Goal: Task Accomplishment & Management: Manage account settings

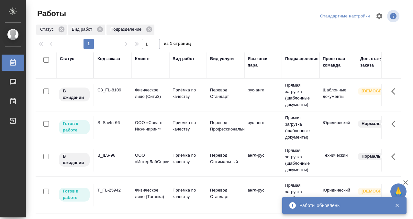
click at [117, 94] on td "C3_FL-8109" at bounding box center [113, 95] width 38 height 23
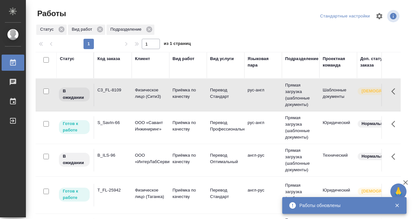
click at [117, 94] on td "C3_FL-8109" at bounding box center [113, 95] width 38 height 23
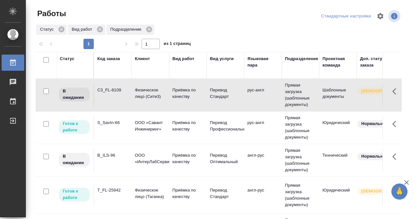
click at [111, 59] on div "Код заказа" at bounding box center [108, 59] width 23 height 6
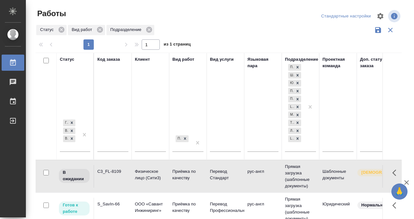
click at [105, 145] on input "text" at bounding box center [112, 148] width 31 height 8
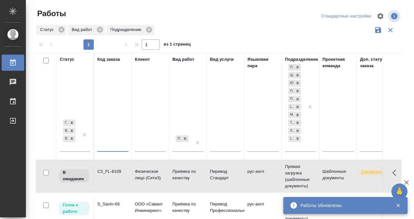
type input "И"
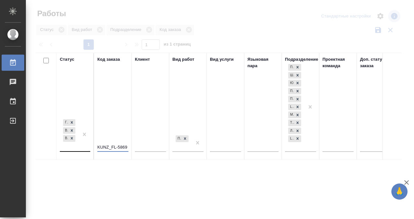
type input "KUNZ_FL-5869"
click at [69, 148] on div "Готов к работе В работе В ожидании" at bounding box center [69, 134] width 19 height 33
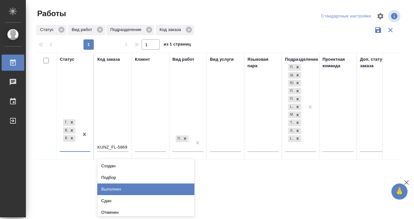
scroll to position [3, 0]
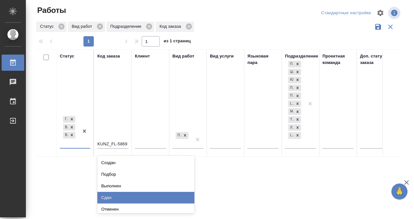
click at [109, 197] on div "Сдан" at bounding box center [145, 198] width 97 height 12
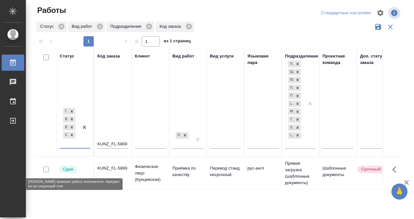
click at [87, 169] on div "Сдан" at bounding box center [74, 169] width 32 height 9
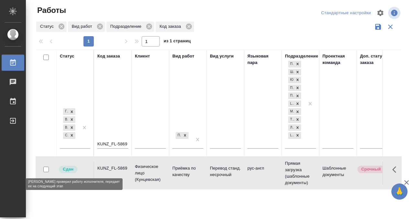
click at [87, 169] on div "Сдан" at bounding box center [74, 169] width 32 height 9
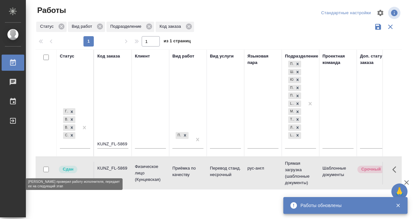
click at [9, 60] on div "Работы" at bounding box center [5, 63] width 16 height 10
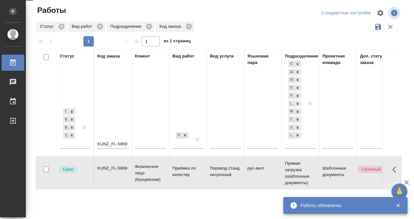
click at [12, 63] on div "Работы" at bounding box center [5, 63] width 16 height 10
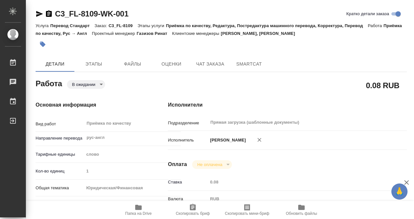
click at [142, 206] on icon "button" at bounding box center [139, 208] width 8 height 8
click at [44, 44] on icon "button" at bounding box center [43, 45] width 6 height 6
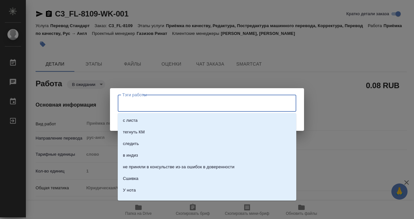
click at [155, 105] on input "Тэги работы" at bounding box center [201, 103] width 161 height 11
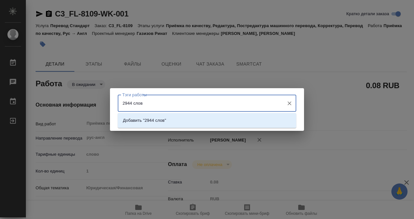
type input "2944 слова"
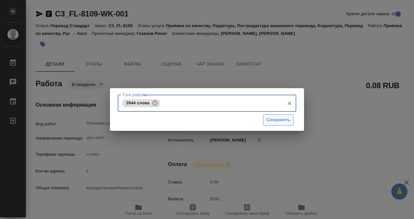
click at [289, 117] on span "Сохранить" at bounding box center [279, 120] width 24 height 7
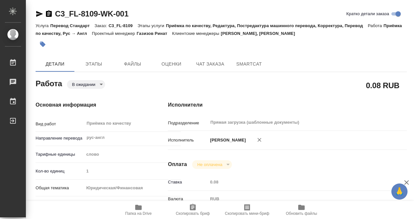
type input "pending"
type input "рус-англ"
type input "5a8b1489cc6b4906c91bfd90"
type input "1"
type input "yr-fn"
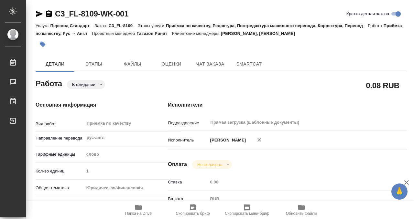
type input "5f647205b73bc97568ca66c0"
checkbox input "true"
type input "11.09.2025 09:00"
type input "11.09.2025 10:00"
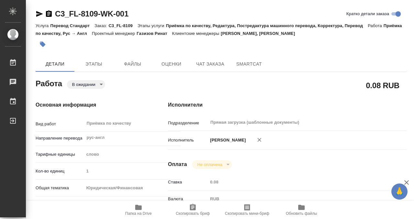
type input "Прямая загрузка (шаблонные документы)"
type input "notPayed"
type input "0.08"
type input "RUB"
type input "[PERSON_NAME]"
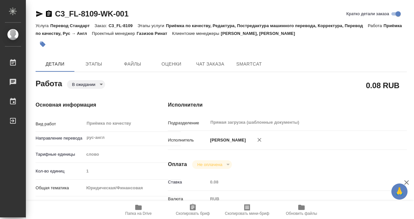
type input "C3_FL-8109"
type input "Перевод Стандарт"
type input "Приёмка по качеству, Редактура, Постредактура машинного перевода, Корректура, П…"
type input "Прохорова Анастасия, Галишева Мария"
type input "Заборова Александра"
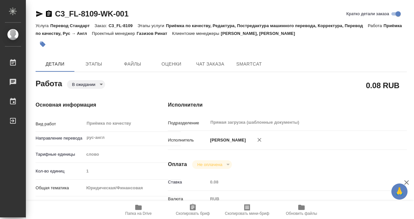
type input "/Clients/FL_C3/Orders/C3_FL-8109"
click at [90, 83] on body "🙏 .cls-1 fill:#fff; AWATERA Kobzeva Elizaveta Работы 0 Чаты График Выйти C3_FL-…" at bounding box center [207, 109] width 414 height 219
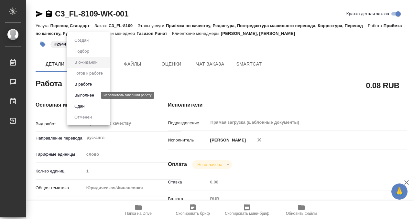
click at [90, 94] on button "Выполнен" at bounding box center [85, 95] width 24 height 7
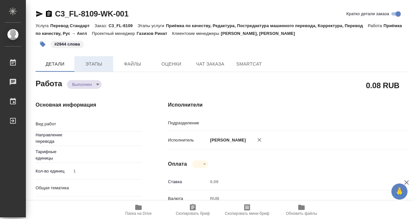
type textarea "x"
click at [92, 66] on span "Этапы" at bounding box center [93, 64] width 31 height 8
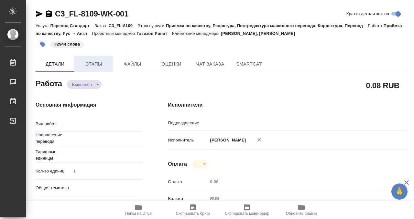
type textarea "Приёмка по качеству"
type textarea "x"
type input "рус-англ"
type input "Прямая загрузка (шаблонные документы)"
type textarea "x"
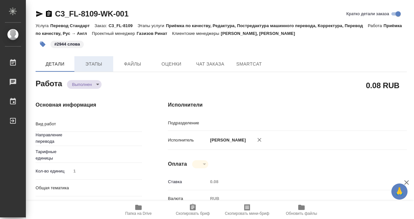
type textarea "x"
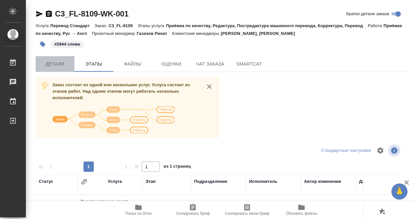
click at [61, 63] on span "Детали" at bounding box center [54, 64] width 31 height 8
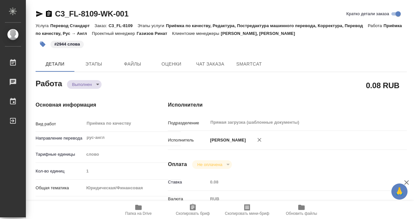
type textarea "x"
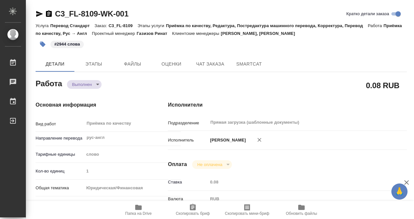
type textarea "x"
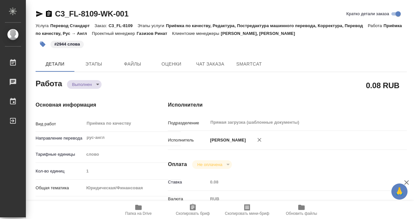
type textarea "x"
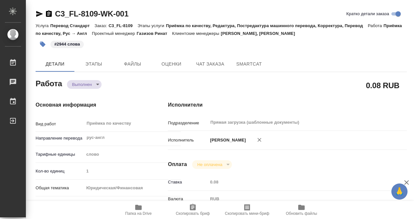
click at [47, 13] on icon "button" at bounding box center [49, 13] width 6 height 6
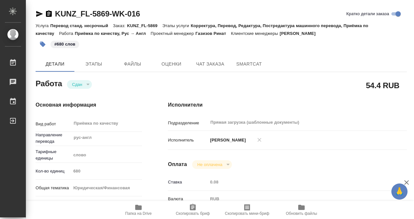
click at [43, 44] on icon "button" at bounding box center [43, 45] width 6 height 6
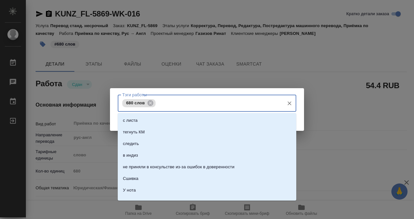
click at [186, 108] on input "Тэги работы" at bounding box center [219, 103] width 124 height 11
click at [149, 104] on icon at bounding box center [150, 103] width 7 height 7
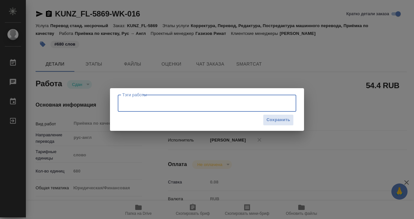
click at [160, 104] on input "Тэги работы" at bounding box center [201, 103] width 161 height 11
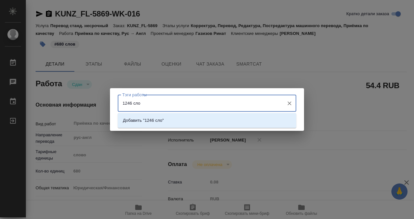
type input "1246 слов"
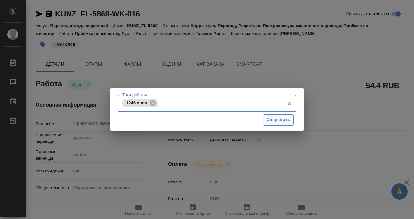
click at [281, 120] on span "Сохранить" at bounding box center [279, 120] width 24 height 7
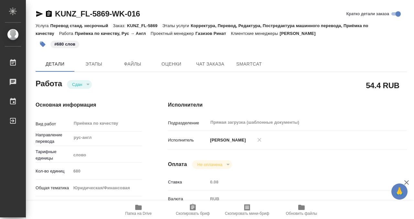
type input "closed"
type input "рус-англ"
type input "5a8b1489cc6b4906c91bfd90"
type input "680"
type input "yr-fn"
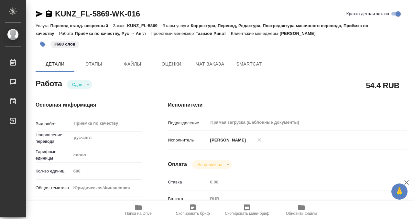
type input "5a8b8b956a9677013d343cfe"
checkbox input "true"
type input "03.09.2025 10:00"
type input "03.09.2025 14:00"
type input "03.09.2025 10:44"
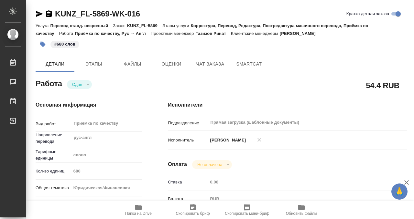
type input "11.09.2025 14:00"
type input "Прямая загрузка (шаблонные документы)"
type input "notPayed"
type input "0.08"
type input "RUB"
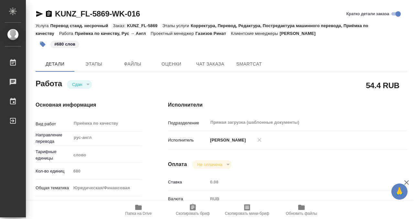
type input "[PERSON_NAME]"
type input "KUNZ_FL-5869"
type input "Перевод станд. несрочный"
type input "Корректура, Перевод, Редактура, Постредактура машинного перевода, Приёмка по ка…"
type input "[PERSON_NAME]"
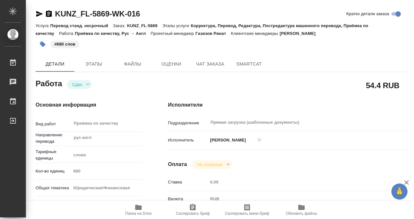
type input "/Clients/FL_KUNZ/Orders/KUNZ_FL-5869"
click at [48, 12] on icon "button" at bounding box center [49, 13] width 6 height 6
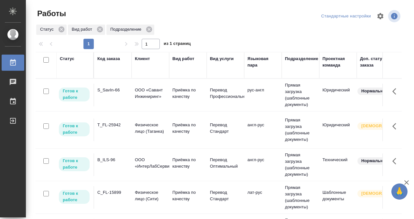
click at [104, 165] on td "B_ILS-96" at bounding box center [113, 165] width 38 height 23
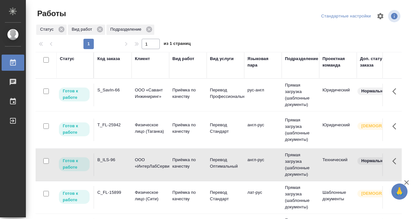
click at [106, 164] on td "B_ILS-96" at bounding box center [113, 165] width 38 height 23
click at [122, 94] on td "S_SavIn-66" at bounding box center [113, 95] width 38 height 23
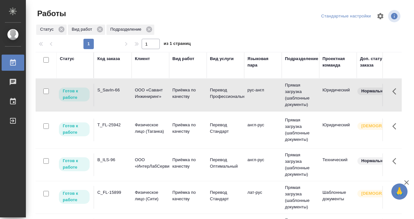
click at [120, 95] on td "S_SavIn-66" at bounding box center [113, 95] width 38 height 23
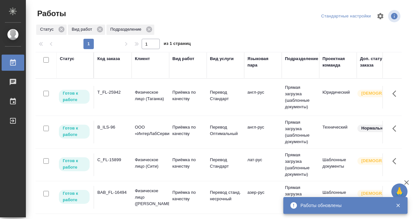
click at [112, 159] on div "C_FL-15899" at bounding box center [112, 160] width 31 height 6
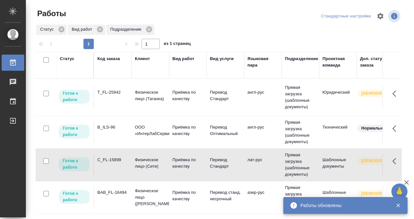
click at [112, 159] on div "C_FL-15899" at bounding box center [112, 160] width 31 height 6
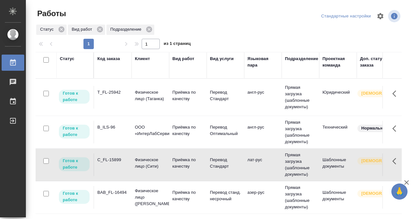
click at [107, 99] on td "T_FL-25942" at bounding box center [113, 97] width 38 height 23
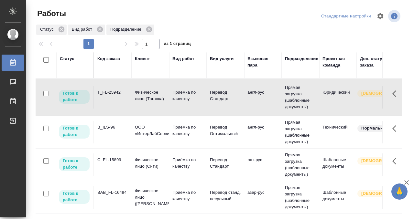
click at [107, 99] on td "T_FL-25942" at bounding box center [113, 97] width 38 height 23
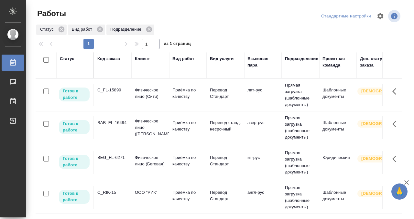
click at [115, 118] on td "BAB_FL-16494" at bounding box center [113, 128] width 38 height 23
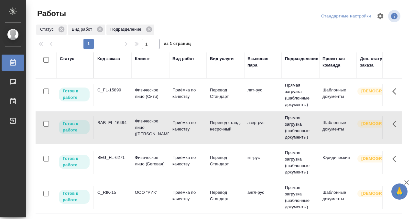
click at [115, 118] on td "BAB_FL-16494" at bounding box center [113, 128] width 38 height 23
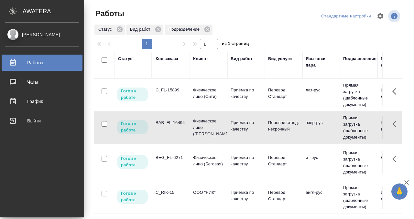
click at [156, 59] on div "Код заказа" at bounding box center [167, 59] width 23 height 6
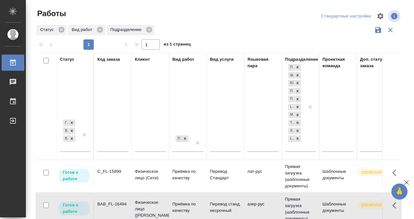
click at [107, 145] on input "text" at bounding box center [112, 148] width 31 height 8
paste input "KUNZ_FL-5896"
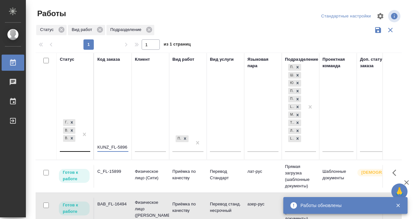
type input "KUNZ_FL-5896"
click at [75, 147] on div "Готов к работе В работе В ожидании" at bounding box center [69, 134] width 19 height 33
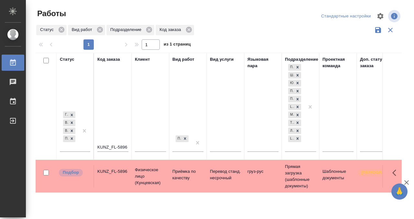
click at [105, 176] on td "KUNZ_FL-5896" at bounding box center [113, 176] width 38 height 23
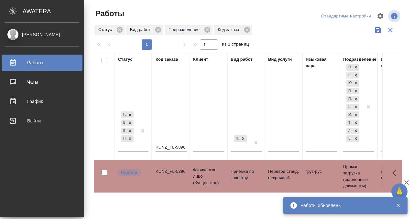
click at [12, 62] on div "Работы" at bounding box center [42, 63] width 74 height 10
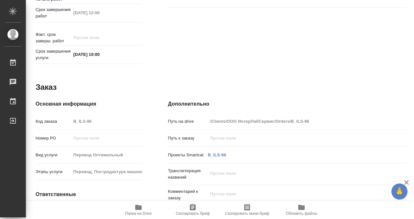
scroll to position [346, 0]
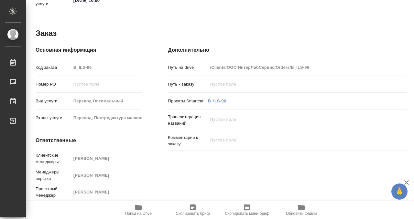
click at [138, 205] on icon "button" at bounding box center [139, 208] width 8 height 8
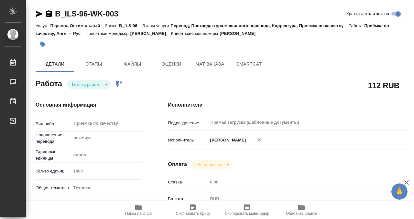
click at [50, 13] on icon "button" at bounding box center [49, 13] width 6 height 6
click at [43, 41] on icon "button" at bounding box center [42, 44] width 6 height 6
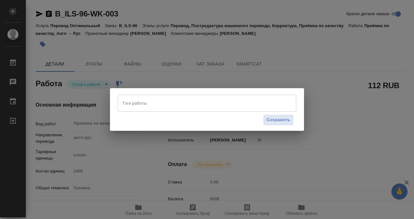
click at [140, 105] on input "Тэги работы" at bounding box center [201, 103] width 161 height 11
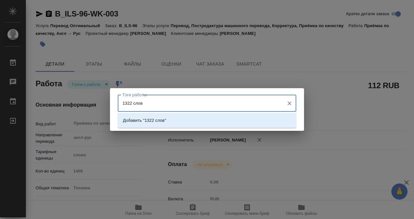
type input "1322 слова"
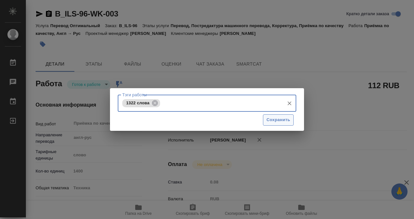
click at [277, 123] on span "Сохранить" at bounding box center [279, 120] width 24 height 7
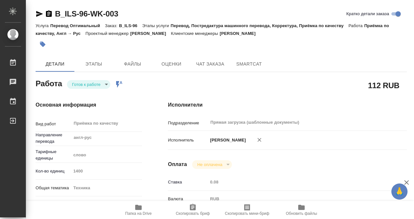
type input "readyForWork"
type input "англ-рус"
type input "5a8b1489cc6b4906c91bfd90"
type input "1400"
type input "tech"
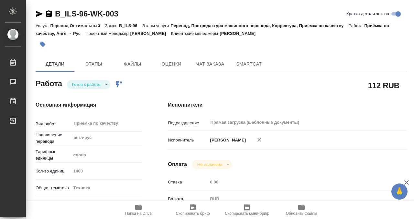
type input "5f647205b73bc97568ca66bc"
checkbox input "true"
type input "[DATE] 10:00"
type input "[DATE] 12:00"
type input "[DATE] 10:00"
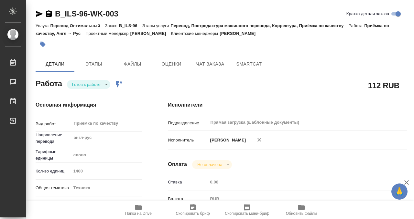
type input "Прямая загрузка (шаблонные документы)"
type input "notPayed"
type input "0.08"
type input "RUB"
type input "[PERSON_NAME]"
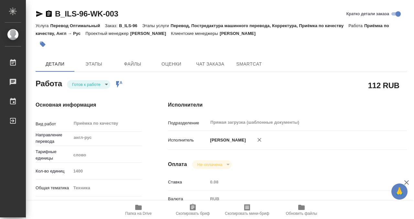
type input "B_ILS-96"
type input "Перевод Оптимальный"
type input "Перевод, Постредактура машинного перевода, Корректура, Приёмка по качеству"
type input "[PERSON_NAME]"
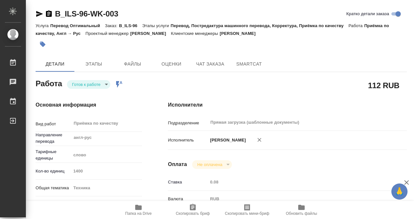
type input "/Clients/ООО ИнтерЛабСервис/Orders/B_ILS-96"
click at [93, 83] on body "🙏 .cls-1 fill:#fff; AWATERA Kobzeva [PERSON_NAME] 0 Чаты График Выйти B_ILS-96-…" at bounding box center [207, 109] width 414 height 219
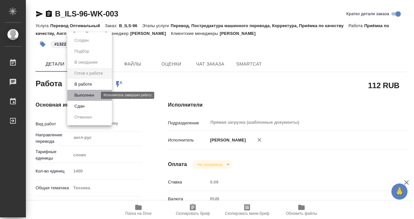
click at [92, 94] on button "Выполнен" at bounding box center [85, 95] width 24 height 7
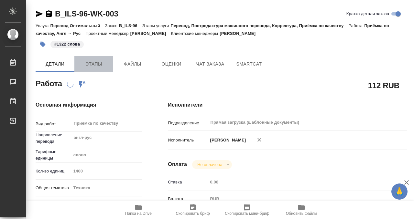
click at [83, 63] on span "Этапы" at bounding box center [93, 64] width 31 height 8
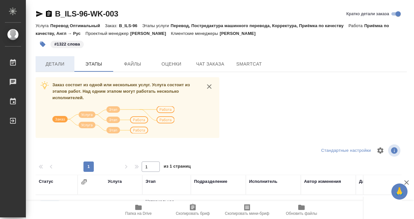
click at [62, 62] on span "Детали" at bounding box center [54, 64] width 31 height 8
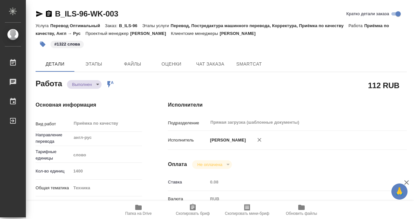
type textarea "x"
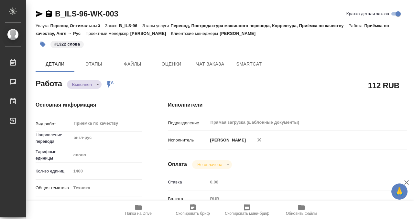
type textarea "x"
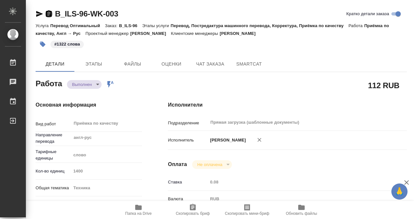
click at [50, 13] on icon "button" at bounding box center [49, 13] width 6 height 6
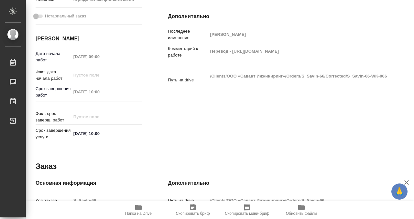
scroll to position [346, 0]
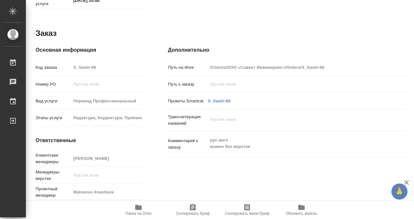
click at [141, 208] on icon "button" at bounding box center [138, 207] width 6 height 5
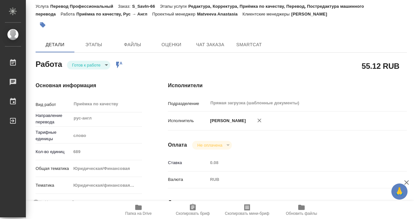
scroll to position [0, 0]
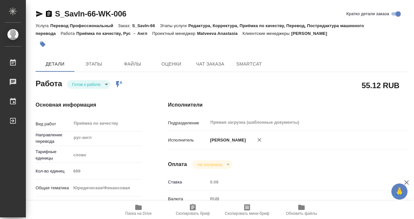
click at [44, 41] on icon "button" at bounding box center [42, 44] width 6 height 6
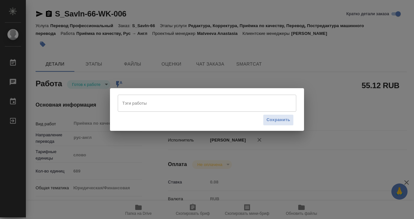
click at [165, 101] on input "Тэги работы" at bounding box center [201, 103] width 161 height 11
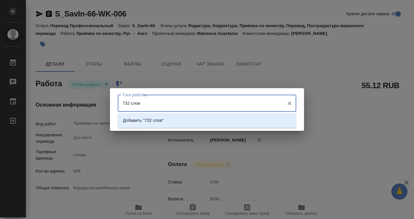
type input "732 слова"
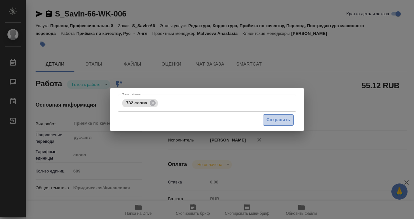
click at [286, 120] on span "Сохранить" at bounding box center [279, 120] width 24 height 7
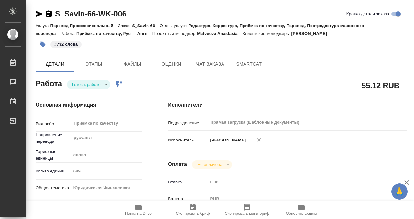
type input "readyForWork"
type input "рус-англ"
type input "5a8b1489cc6b4906c91bfd90"
type input "689"
type input "yr-fn"
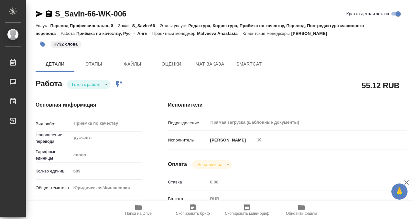
type input "5a8b8b956a9677013d343e73"
type input "11.09.2025 09:00"
type input "11.09.2025 10:00"
type input "Прямая загрузка (шаблонные документы)"
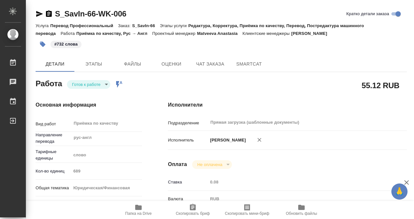
type input "notPayed"
type input "0.08"
type input "RUB"
type input "[PERSON_NAME]"
type input "S_SavIn-66"
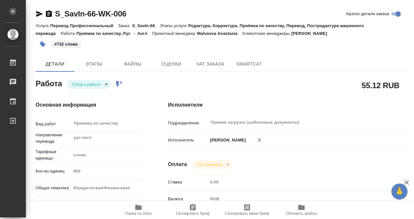
type input "Перевод Профессиональный"
type input "Редактура, Корректура, Приёмка по качеству, Перевод, Постредактура машинного пе…"
type input "Никифорова Валерия"
type input "/Clients/ООО «Савант Инжиниринг»/Orders/S_SavIn-66"
click at [104, 83] on body "🙏 .cls-1 fill:#fff; AWATERA Kobzeva Elizaveta Работы 0 Чаты График Выйти S_SavI…" at bounding box center [207, 109] width 414 height 219
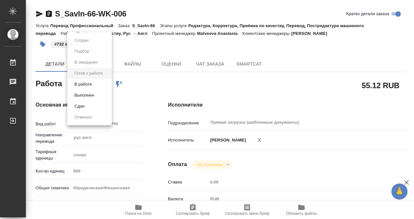
click at [99, 99] on li "Выполнен" at bounding box center [89, 95] width 45 height 11
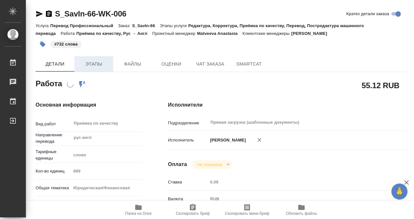
click at [94, 66] on span "Этапы" at bounding box center [93, 64] width 31 height 8
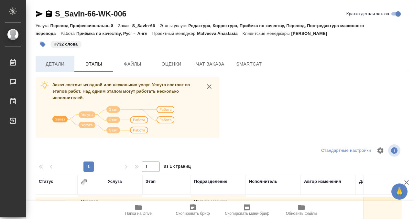
click at [64, 60] on span "Детали" at bounding box center [54, 64] width 31 height 8
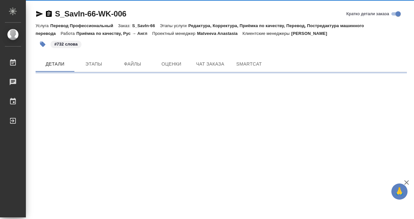
click at [50, 13] on icon "button" at bounding box center [49, 13] width 6 height 6
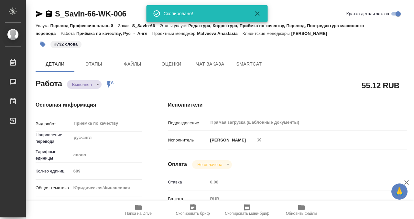
type textarea "x"
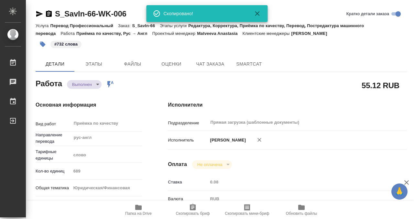
type textarea "x"
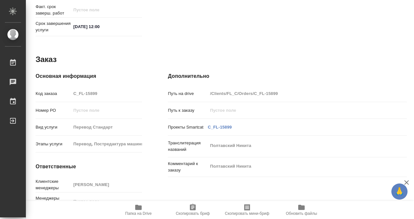
scroll to position [346, 0]
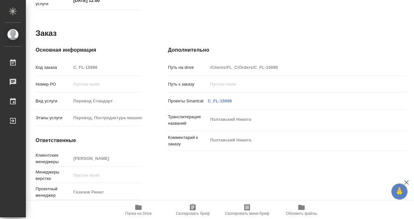
click at [141, 211] on icon "button" at bounding box center [139, 208] width 8 height 8
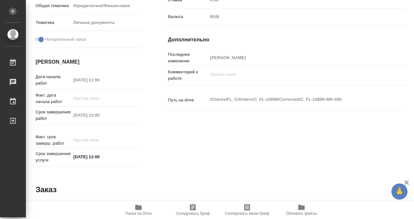
scroll to position [0, 0]
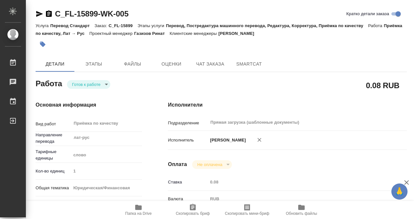
click at [41, 43] on icon "button" at bounding box center [43, 45] width 6 height 6
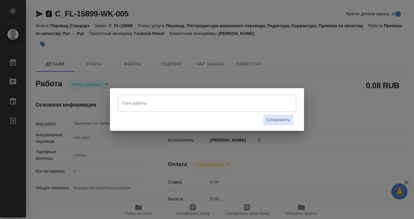
click at [129, 109] on div "Тэги работы" at bounding box center [207, 103] width 179 height 17
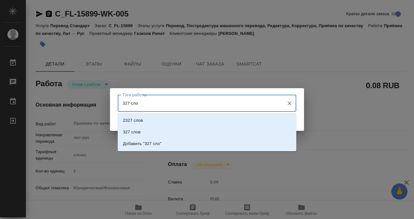
type input "327 слов"
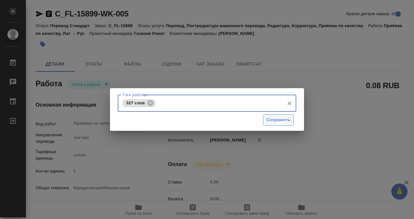
click at [274, 119] on span "Сохранить" at bounding box center [279, 120] width 24 height 7
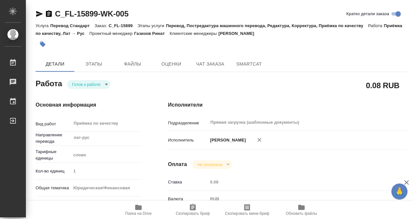
type input "readyForWork"
type input "лат-рус"
type input "5a8b1489cc6b4906c91bfd90"
type input "1"
type input "yr-fn"
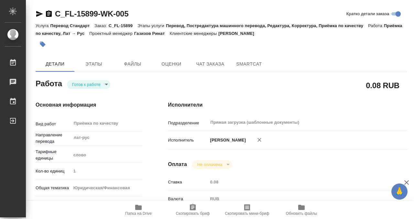
type input "5a8b8b956a9677013d343cfe"
checkbox input "true"
type input "[DATE] 11:00"
type input "[DATE] 12:00"
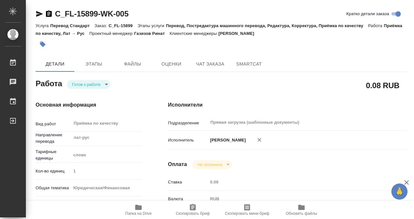
type input "Прямая загрузка (шаблонные документы)"
type input "notPayed"
type input "0.08"
type input "RUB"
type input "[PERSON_NAME]"
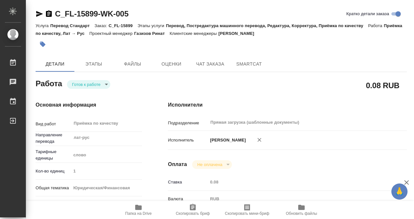
type input "C_FL-15899"
type input "Перевод Стандарт"
type input "Перевод, Постредактура машинного перевода, Редактура, Корректура, Приёмка по ка…"
type input "[PERSON_NAME]"
type input "/Clients/FL_C/Orders/C_FL-15899"
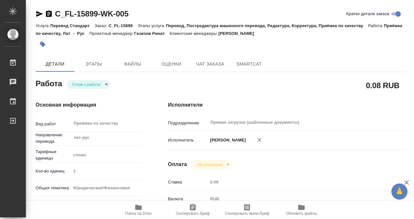
click at [101, 84] on div "Тэги работы 327 слов Тэги работы Сохранить" at bounding box center [207, 109] width 414 height 219
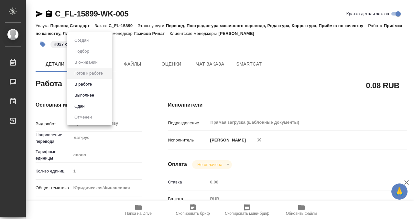
click at [100, 85] on body "🙏 .cls-1 fill:#fff; AWATERA Kobzeva [PERSON_NAME] 0 Чаты График Выйти C_FL-1589…" at bounding box center [207, 109] width 414 height 219
click at [99, 98] on li "Выполнен" at bounding box center [89, 95] width 45 height 11
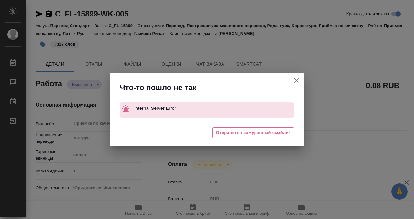
type textarea "x"
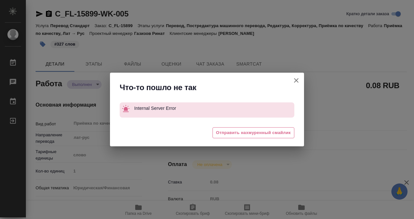
type textarea "x"
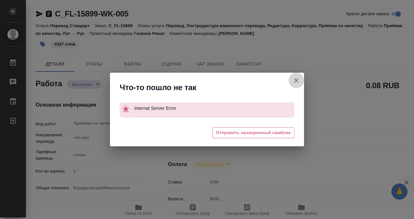
click at [289, 83] on button "Кратко детали заказа" at bounding box center [297, 81] width 16 height 16
type textarea "x"
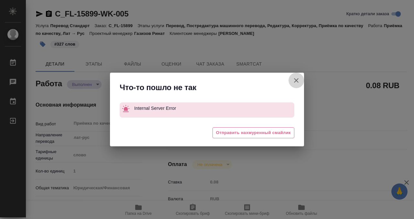
type textarea "x"
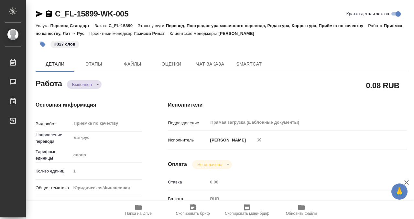
click at [301, 83] on body "🙏 .cls-1 fill:#fff; AWATERA Kobzeva [PERSON_NAME] 0 Чаты График Выйти C_FL-1589…" at bounding box center [207, 109] width 414 height 219
click at [49, 13] on icon "button" at bounding box center [49, 13] width 6 height 6
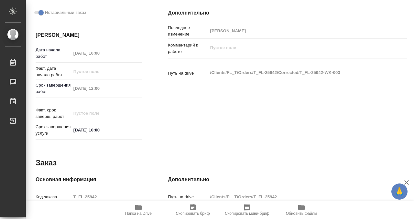
scroll to position [315, 0]
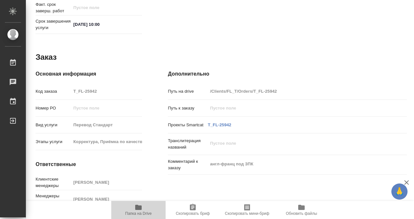
click at [141, 215] on span "Папка на Drive" at bounding box center [138, 214] width 27 height 5
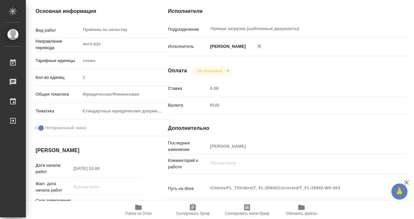
scroll to position [0, 0]
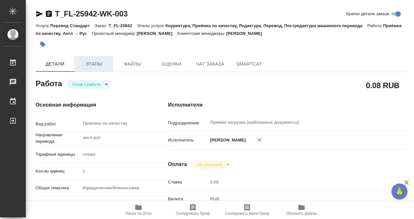
click at [87, 62] on span "Этапы" at bounding box center [93, 64] width 31 height 8
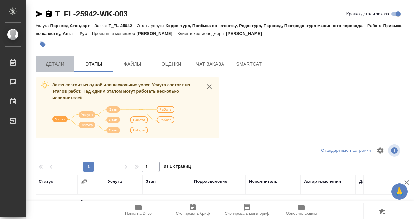
click at [67, 64] on span "Детали" at bounding box center [54, 64] width 31 height 8
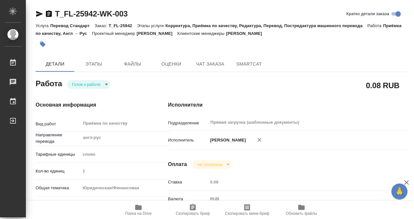
type textarea "x"
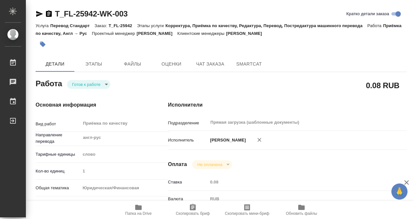
type textarea "x"
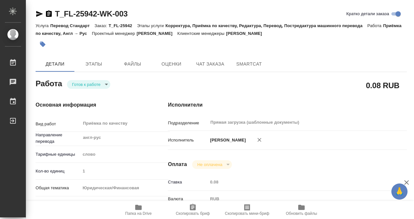
scroll to position [143, 0]
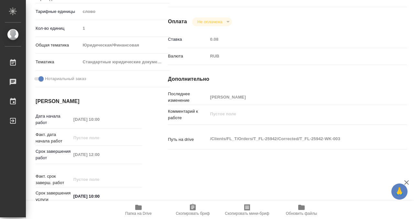
type textarea "x"
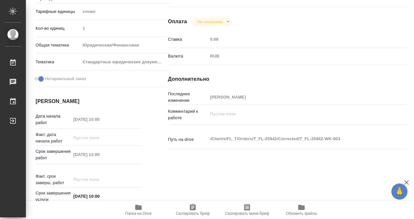
scroll to position [0, 0]
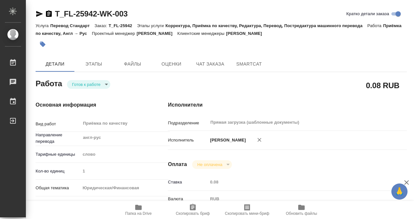
click at [45, 47] on icon "button" at bounding box center [42, 44] width 6 height 6
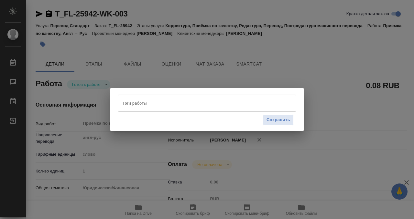
click at [161, 109] on div "Тэги работы" at bounding box center [207, 103] width 179 height 17
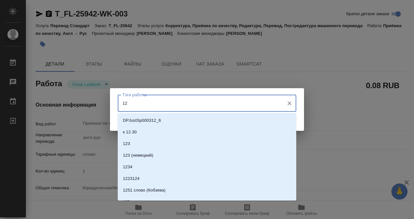
type input "1"
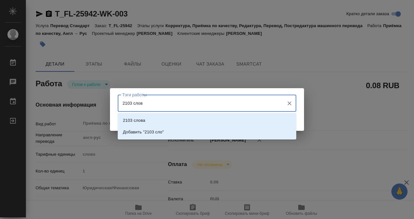
type input "2103 слова"
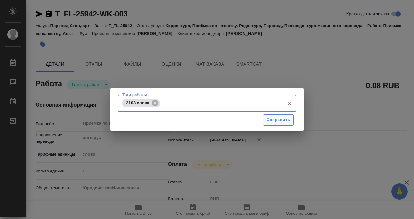
click at [281, 115] on button "Сохранить" at bounding box center [278, 120] width 31 height 11
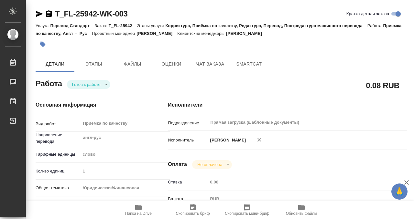
type input "readyForWork"
type textarea "Приёмка по качеству"
type textarea "x"
type input "англ-рус"
type input "5a8b1489cc6b4906c91bfd90"
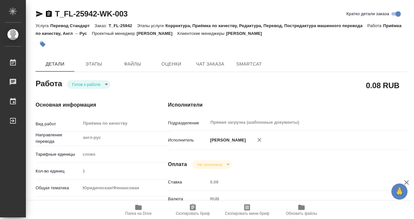
type input "1"
type input "yr-fn"
type input "5f647205b73bc97568ca66bf"
checkbox input "true"
type input "11.09.2025 10:00"
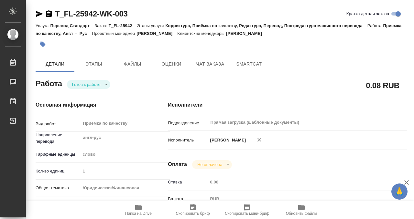
type input "11.09.2025 12:00"
type input "12.09.2025 10:00"
type input "Прямая загрузка (шаблонные документы)"
type input "notPayed"
type input "0.08"
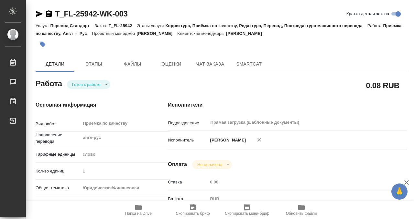
type input "RUB"
type input "[PERSON_NAME]"
type textarea "x"
type textarea "/Clients/FL_T/Orders/T_FL-25942/Corrected/T_FL-25942-WK-003"
type textarea "x"
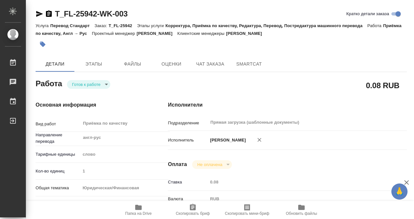
type input "T_FL-25942"
type input "Перевод Стандарт"
type input "Корректура, Приёмка по качеству, Редактура, Перевод, Постредактура машинного пе…"
type input "[PERSON_NAME]"
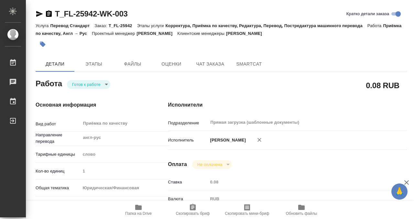
type input "/Clients/FL_T/Orders/T_FL-25942"
type textarea "x"
type textarea "англ-франц под ЗПК"
type textarea "x"
click at [94, 63] on span "Этапы" at bounding box center [93, 64] width 31 height 8
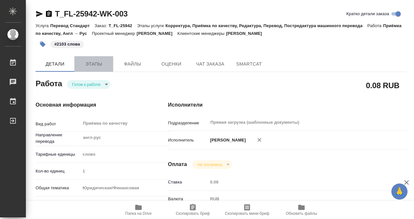
type textarea "x"
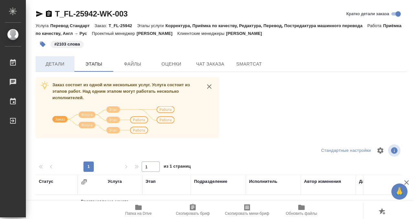
click at [64, 63] on span "Детали" at bounding box center [54, 64] width 31 height 8
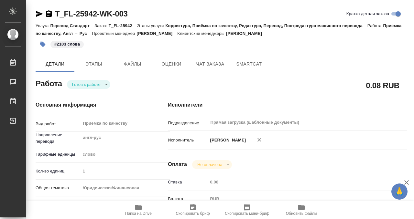
type textarea "x"
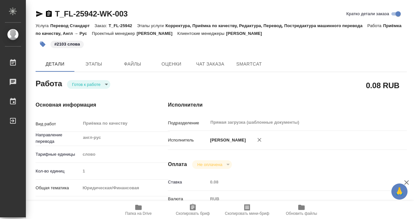
click at [103, 87] on body "🙏 .cls-1 fill:#fff; AWATERA Kobzeva Elizaveta Работы 0 Чаты График Выйти T_FL-2…" at bounding box center [207, 109] width 414 height 219
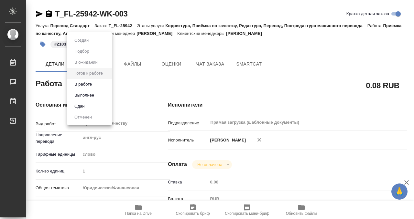
type textarea "x"
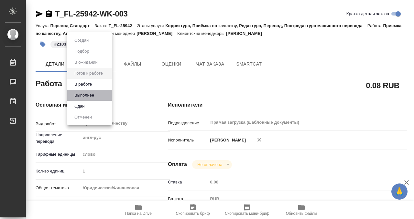
click at [101, 95] on li "Выполнен" at bounding box center [89, 95] width 45 height 11
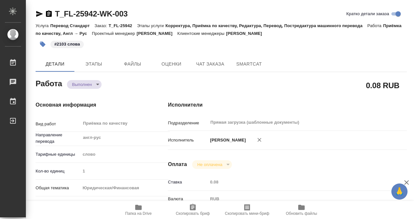
type textarea "x"
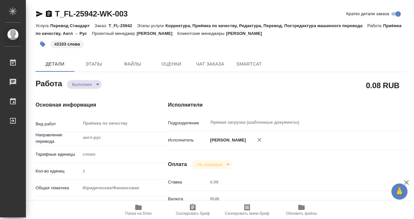
type textarea "x"
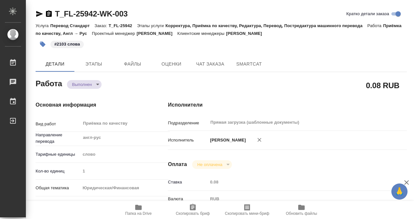
click at [48, 14] on icon "button" at bounding box center [49, 13] width 6 height 6
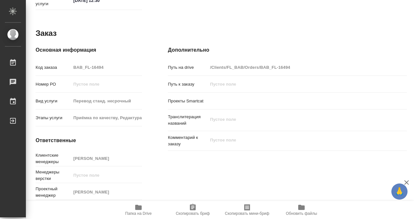
scroll to position [346, 0]
click at [139, 208] on icon "button" at bounding box center [138, 207] width 6 height 5
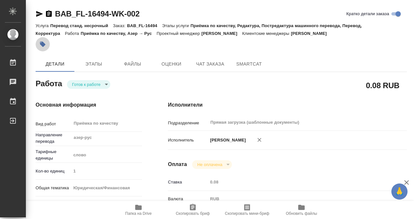
click at [40, 41] on icon "button" at bounding box center [42, 44] width 6 height 6
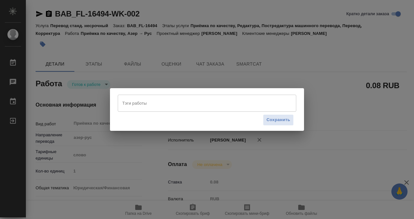
click at [148, 111] on div "Тэги работы" at bounding box center [207, 103] width 179 height 17
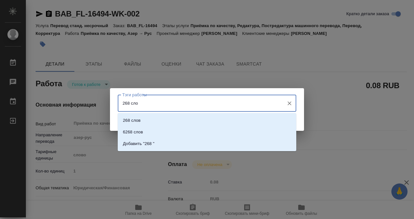
type input "268 слов"
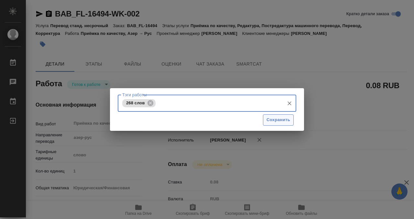
click at [282, 123] on span "Сохранить" at bounding box center [279, 120] width 24 height 7
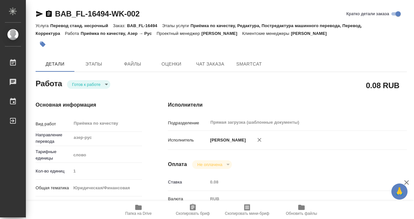
type input "readyForWork"
type input "азер-рус"
type input "5a8b1489cc6b4906c91bfd90"
type input "1"
type input "yr-fn"
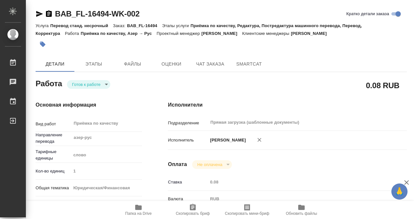
type input "5a8b8b956a9677013d343cfe"
checkbox input "true"
type input "10.09.2025 14:19"
type input "11.09.2025 12:30"
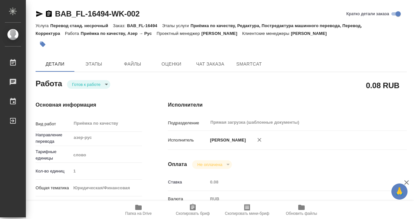
type input "Прямая загрузка (шаблонные документы)"
type input "notPayed"
type input "0.08"
type input "RUB"
type input "[PERSON_NAME]"
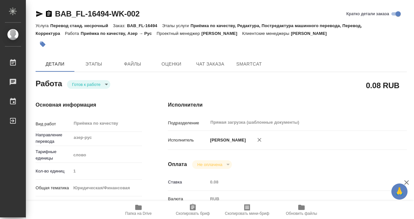
type input "BAB_FL-16494"
type input "Перевод станд. несрочный"
type input "Приёмка по качеству, Редактура, Постредактура машинного перевода, Перевод, Корр…"
type input "[PERSON_NAME]"
type input "/Clients/FL_BAB/Orders/BAB_FL-16494"
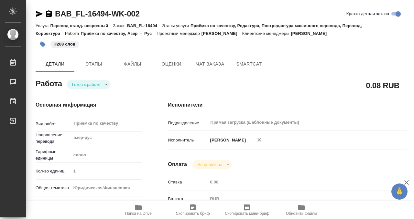
click at [97, 84] on body "🙏 .cls-1 fill:#fff; AWATERA Kobzeva Elizaveta Работы 0 Чаты График Выйти BAB_FL…" at bounding box center [207, 109] width 414 height 219
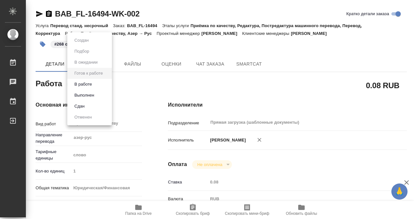
click at [100, 97] on li "Выполнен" at bounding box center [89, 95] width 45 height 11
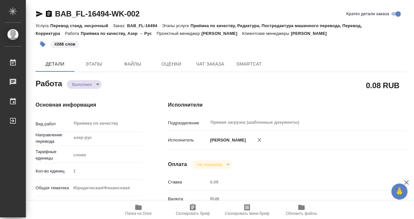
type textarea "x"
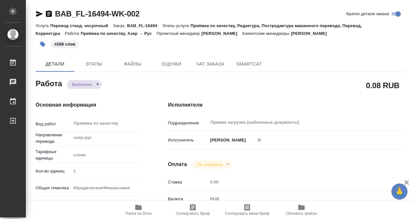
type textarea "x"
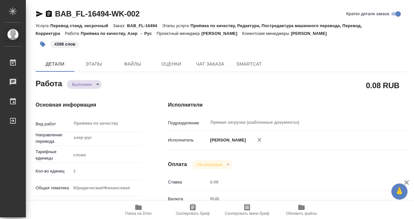
click at [51, 13] on icon "button" at bounding box center [49, 13] width 6 height 6
type textarea "x"
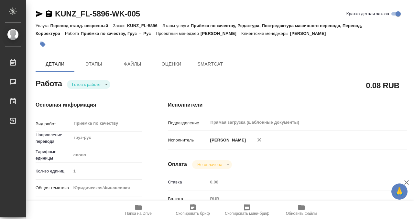
type textarea "x"
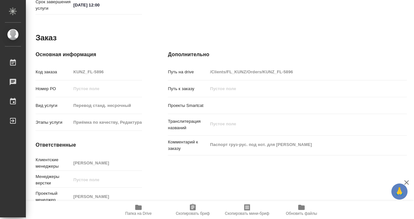
type textarea "x"
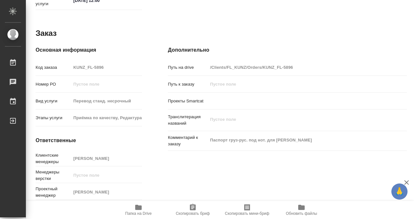
type textarea "x"
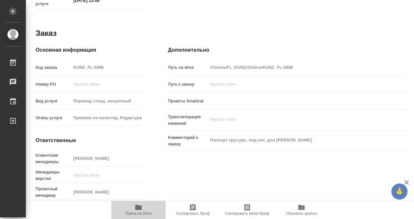
click at [139, 208] on icon "button" at bounding box center [138, 207] width 6 height 5
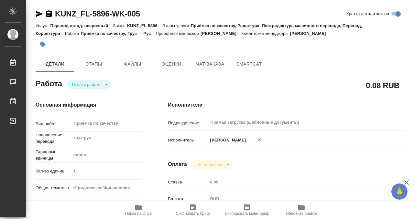
click at [46, 45] on button "button" at bounding box center [43, 44] width 14 height 14
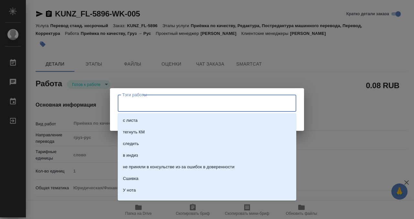
click at [145, 101] on input "Тэги работы" at bounding box center [201, 103] width 161 height 11
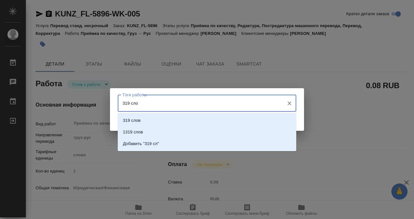
type input "319 слов"
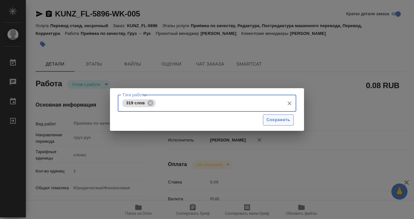
click at [271, 117] on span "Сохранить" at bounding box center [279, 120] width 24 height 7
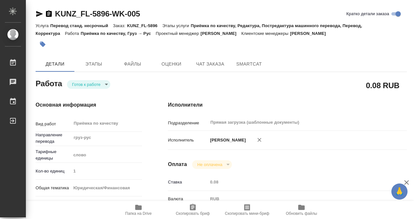
type input "readyForWork"
type textarea "Приёмка по качеству"
type textarea "x"
type input "груз-рус"
type input "5a8b1489cc6b4906c91bfd90"
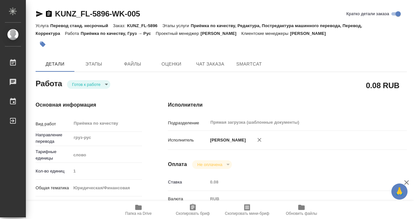
type input "1"
type input "yr-fn"
type input "5a8b8b956a9677013d343cfe"
checkbox input "true"
type input "12.09.2025 11:00"
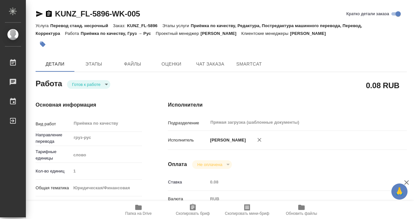
type input "12.09.2025 12:00"
type input "Прямая загрузка (шаблонные документы)"
type input "notPayed"
type input "0.08"
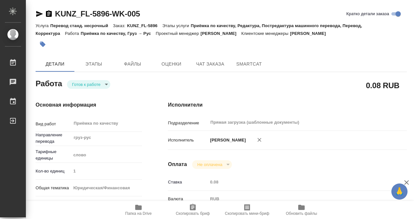
type input "RUB"
type input "[PERSON_NAME]"
type textarea "x"
type textarea "/Clients/FL_KUNZ/Orders/KUNZ_FL-5896/Corrected/KUNZ_FL-5896-WK-005"
type textarea "x"
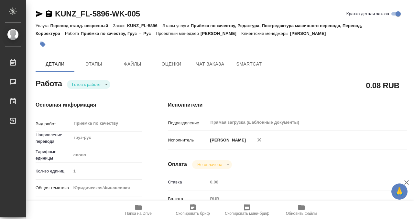
type input "KUNZ_FL-5896"
type input "Перевод станд. несрочный"
type input "Приёмка по качеству, Редактура, Постредактура машинного перевода, Перевод, Корр…"
type input "Zotova Ekaterina"
type input "/Clients/FL_KUNZ/Orders/KUNZ_FL-5896"
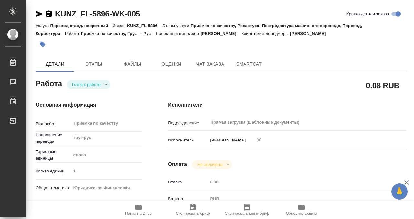
type textarea "x"
type textarea "Паспорт груз-рус. под нот. для Сахарово"
type textarea "x"
click at [88, 85] on body "🙏 .cls-1 fill:#fff; AWATERA Kobzeva Elizaveta Работы 0 Чаты График Выйти KUNZ_F…" at bounding box center [207, 109] width 414 height 219
type textarea "x"
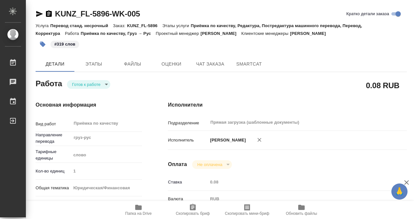
type textarea "x"
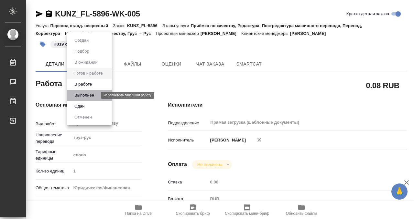
click at [88, 96] on button "Выполнен" at bounding box center [85, 95] width 24 height 7
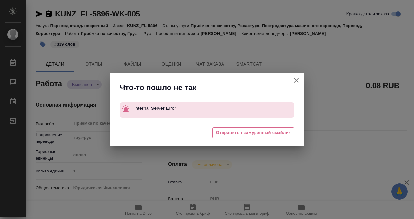
type textarea "x"
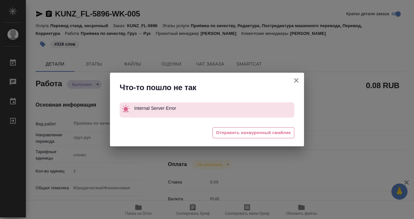
click at [88, 64] on div "Что-то пошло не так Internal Server Error 😓 Отправить нахмуренный смайлик" at bounding box center [207, 109] width 414 height 219
click at [94, 65] on div "Что-то пошло не так Internal Server Error 😓 Отправить нахмуренный смайлик" at bounding box center [207, 109] width 414 height 219
type textarea "x"
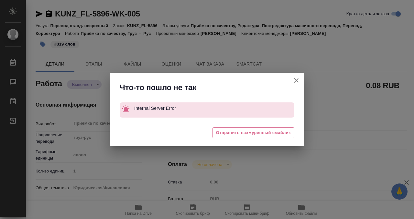
type textarea "x"
click at [295, 79] on icon "button" at bounding box center [296, 80] width 5 height 5
type textarea "x"
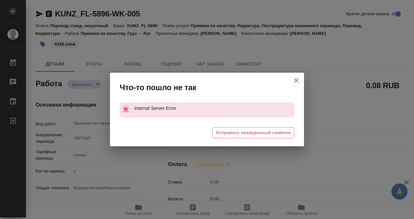
type textarea "x"
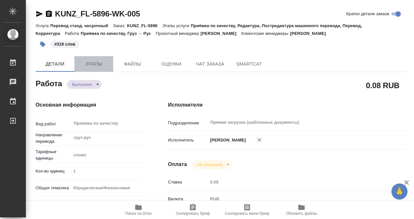
click at [99, 69] on button "Этапы" at bounding box center [93, 64] width 39 height 16
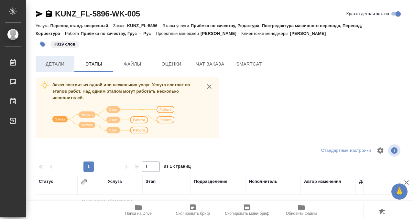
click at [64, 66] on span "Детали" at bounding box center [54, 64] width 31 height 8
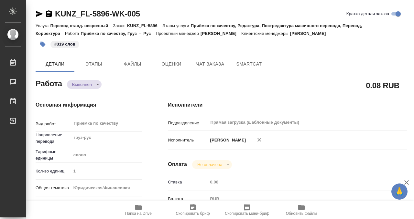
type textarea "x"
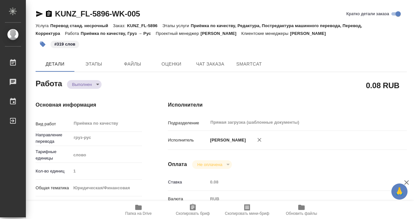
click at [50, 16] on icon "button" at bounding box center [49, 13] width 6 height 6
